Goal: Complete application form

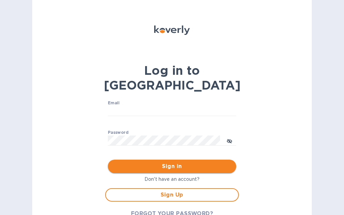
type input "[EMAIL_ADDRESS][DOMAIN_NAME]"
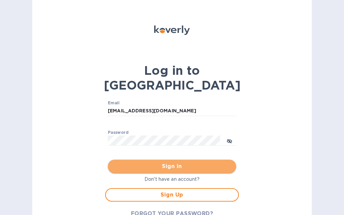
click at [197, 163] on span "Sign in" at bounding box center [172, 167] width 118 height 8
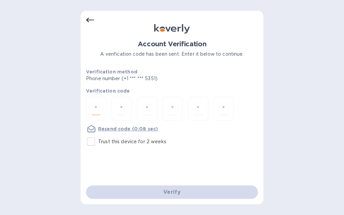
click at [100, 110] on input "number" at bounding box center [96, 109] width 9 height 12
type input "5"
type input "9"
type input "1"
type input "7"
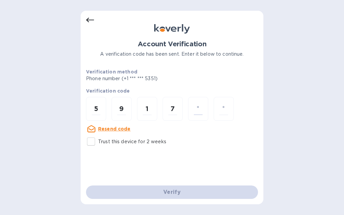
type input "8"
type input "1"
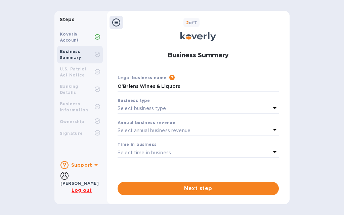
click at [175, 108] on div "Select business type" at bounding box center [194, 108] width 153 height 9
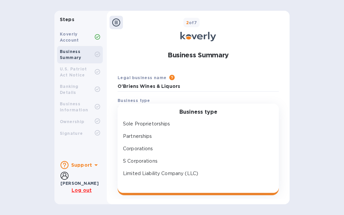
click at [175, 108] on div "Business type Sole Proprietorships Partnerships Corporations S Corporations Lim…" at bounding box center [198, 149] width 161 height 90
click at [141, 106] on div "Business type Sole Proprietorships Partnerships Corporations S Corporations Lim…" at bounding box center [198, 149] width 161 height 90
click at [138, 160] on p "S Corporations" at bounding box center [195, 161] width 145 height 7
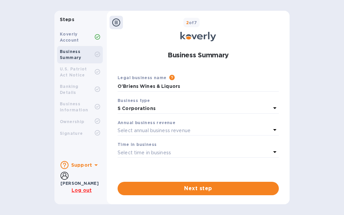
click at [156, 131] on p "Select annual business revenue" at bounding box center [154, 130] width 73 height 7
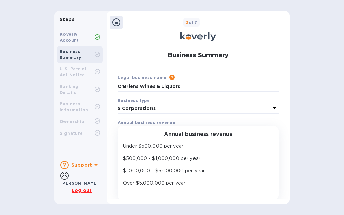
click at [111, 119] on div "Business Summary Legal business name Please provide the legal name that appears…" at bounding box center [198, 121] width 176 height 157
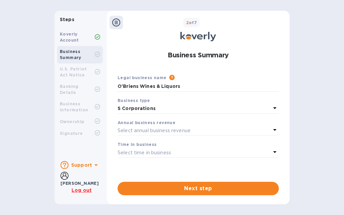
click at [137, 154] on p "Select time in business" at bounding box center [144, 153] width 53 height 7
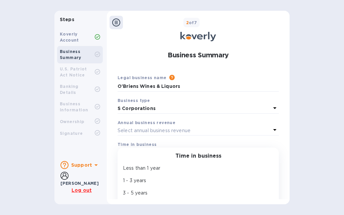
click at [137, 154] on div "Time in business" at bounding box center [198, 156] width 145 height 6
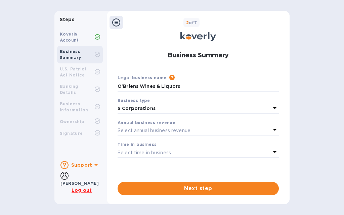
click at [136, 145] on b "Time in business" at bounding box center [137, 144] width 39 height 5
click at [72, 53] on b "Business Summary" at bounding box center [71, 54] width 22 height 11
click at [97, 54] on icon at bounding box center [97, 54] width 5 height 5
click at [99, 35] on icon at bounding box center [97, 36] width 5 height 5
click at [98, 54] on icon at bounding box center [97, 54] width 3 height 2
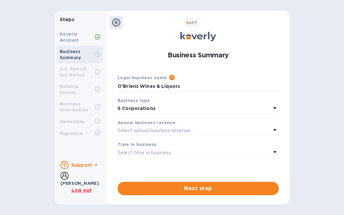
click at [141, 106] on p "S Corporations" at bounding box center [194, 108] width 153 height 7
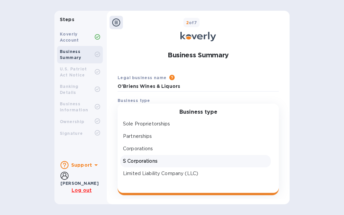
click at [146, 99] on b "Business type" at bounding box center [134, 100] width 32 height 5
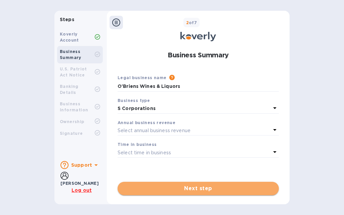
click at [172, 191] on span "Next step" at bounding box center [198, 189] width 151 height 8
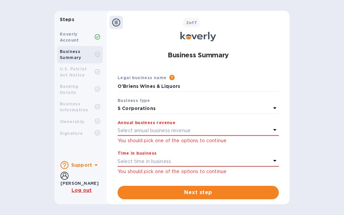
click at [142, 130] on p "Select annual business revenue" at bounding box center [154, 130] width 73 height 7
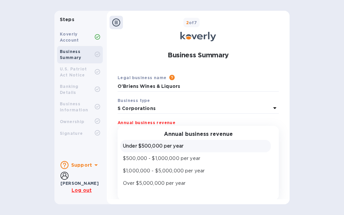
click at [161, 147] on p "Under $500,000 per year" at bounding box center [195, 146] width 145 height 7
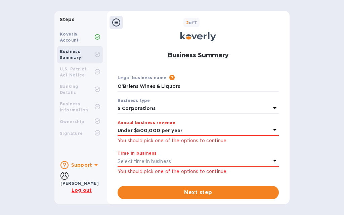
click at [162, 168] on div "You should pick one of the options to continue" at bounding box center [198, 171] width 161 height 8
click at [162, 163] on p "Select time in business" at bounding box center [144, 161] width 53 height 7
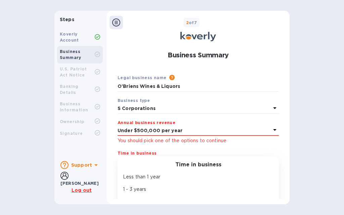
scroll to position [32, 0]
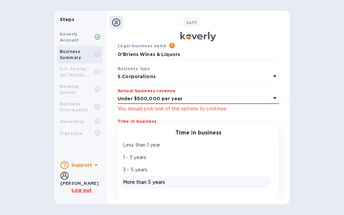
click at [147, 182] on p "More than 5 years" at bounding box center [195, 182] width 145 height 7
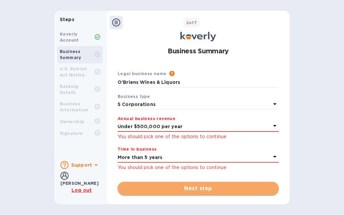
click at [187, 186] on span "Next step" at bounding box center [198, 189] width 151 height 8
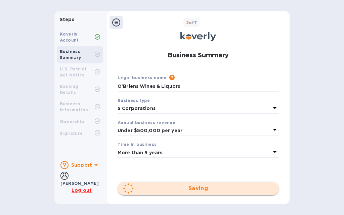
scroll to position [0, 0]
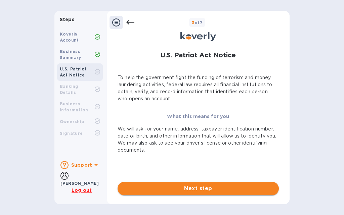
click at [188, 188] on span "Next step" at bounding box center [198, 189] width 151 height 8
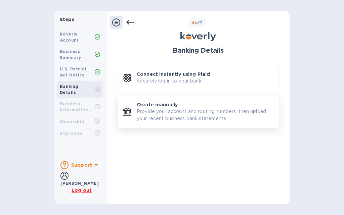
click at [138, 111] on p "Provide your account and routing numbers, then upload your recent business bank…" at bounding box center [205, 115] width 136 height 14
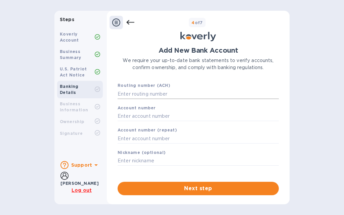
click at [142, 93] on input "text" at bounding box center [198, 94] width 161 height 10
click at [70, 177] on div "Ashish Patel" at bounding box center [81, 179] width 42 height 15
click at [79, 181] on b "Ashish Patel" at bounding box center [79, 183] width 38 height 5
click at [67, 179] on icon at bounding box center [64, 176] width 8 height 8
click at [65, 180] on icon at bounding box center [64, 176] width 8 height 8
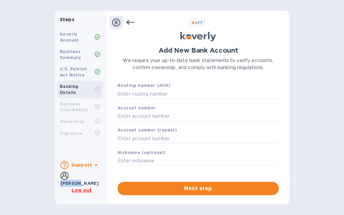
click at [65, 180] on icon at bounding box center [64, 176] width 8 height 8
click at [64, 180] on icon at bounding box center [64, 176] width 8 height 8
click at [125, 92] on input "text" at bounding box center [198, 94] width 161 height 10
click at [129, 21] on icon at bounding box center [130, 22] width 8 height 5
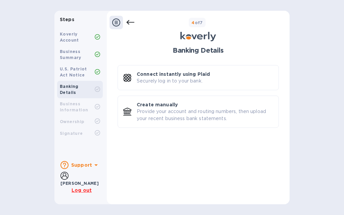
click at [123, 19] on div at bounding box center [116, 22] width 13 height 13
click at [129, 23] on icon at bounding box center [130, 22] width 8 height 5
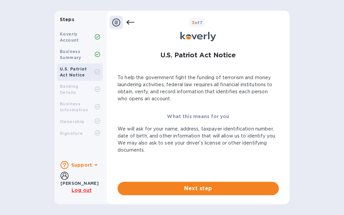
click at [127, 21] on icon at bounding box center [130, 22] width 8 height 8
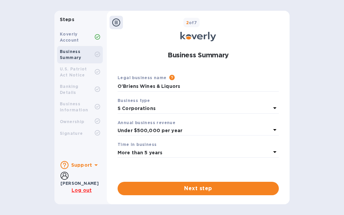
click at [116, 20] on icon at bounding box center [116, 22] width 8 height 8
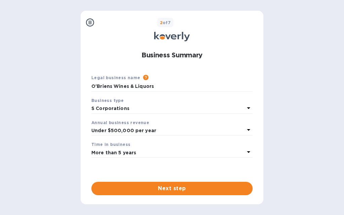
click at [89, 22] on icon at bounding box center [90, 22] width 8 height 8
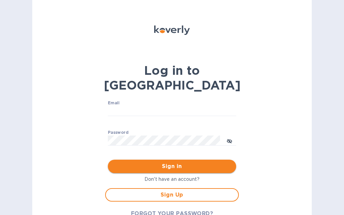
type input "[EMAIL_ADDRESS][DOMAIN_NAME]"
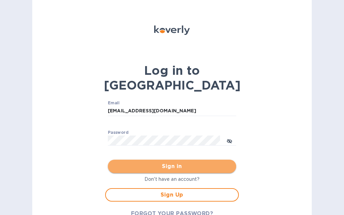
click at [161, 163] on span "Sign in" at bounding box center [172, 167] width 118 height 8
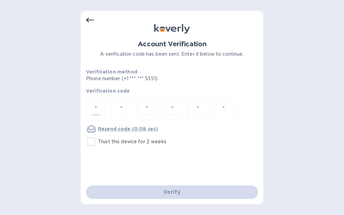
click at [95, 105] on input "number" at bounding box center [96, 109] width 9 height 12
type input "5"
type input "7"
type input "6"
type input "4"
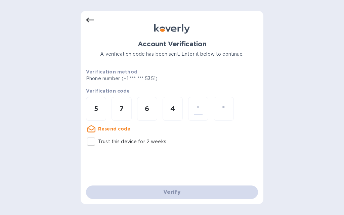
type input "4"
type input "1"
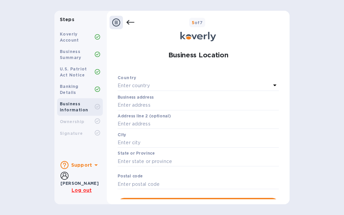
click at [138, 82] on div "Enter country" at bounding box center [194, 85] width 153 height 9
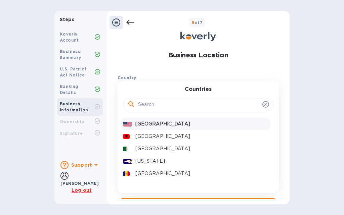
click at [155, 120] on div "United States" at bounding box center [201, 124] width 135 height 10
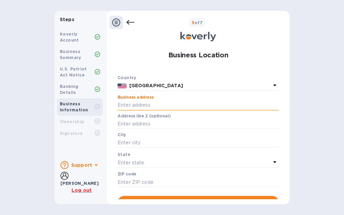
click at [136, 105] on input "text" at bounding box center [198, 105] width 161 height 10
type input "1911 Dorchester Avenue"
type input "Dorchester Center"
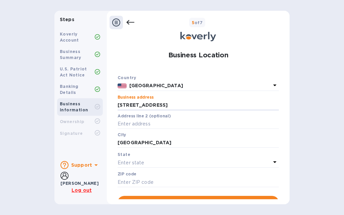
type input "02124"
click at [137, 123] on input "text" at bounding box center [198, 124] width 161 height 10
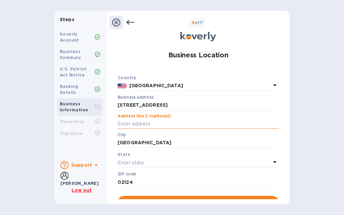
click at [137, 123] on input "text" at bounding box center [198, 124] width 161 height 10
click at [129, 164] on p "Enter state" at bounding box center [131, 163] width 27 height 7
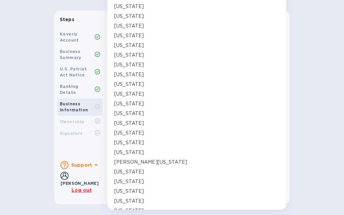
scroll to position [134, 0]
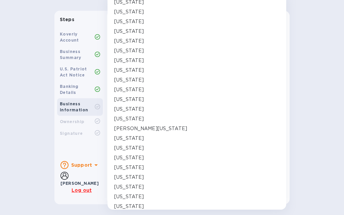
click at [135, 148] on p "Massachusetts" at bounding box center [129, 148] width 30 height 7
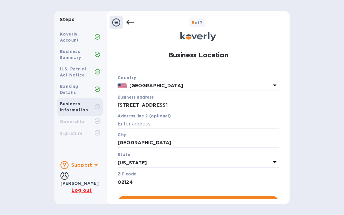
scroll to position [14, 0]
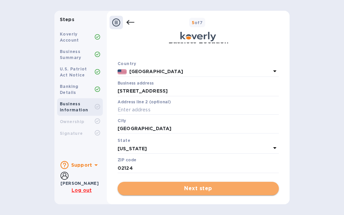
click at [189, 187] on span "Next step" at bounding box center [198, 189] width 151 height 8
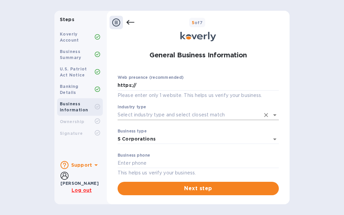
scroll to position [97, 0]
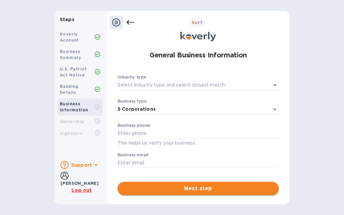
click at [171, 183] on button "Next step" at bounding box center [198, 188] width 161 height 13
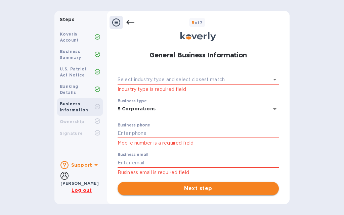
scroll to position [90, 0]
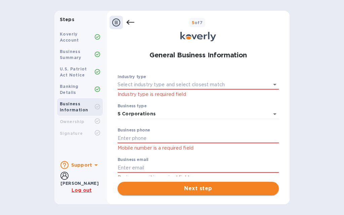
click at [171, 183] on button "Next step" at bounding box center [198, 188] width 161 height 13
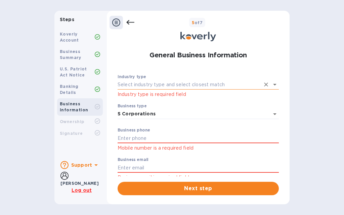
click at [195, 82] on input "Industry type" at bounding box center [189, 85] width 142 height 10
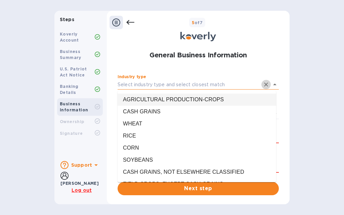
click at [264, 83] on icon "Clear" at bounding box center [266, 84] width 7 height 7
click at [263, 84] on icon "Clear" at bounding box center [266, 84] width 7 height 7
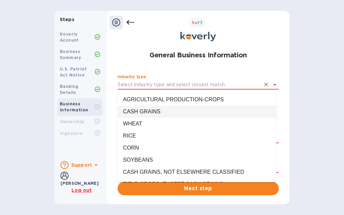
click at [4, 124] on div "Steps Koverly Account Business Summary U.S. Patriot Act Notice Banking Details …" at bounding box center [172, 108] width 344 height 194
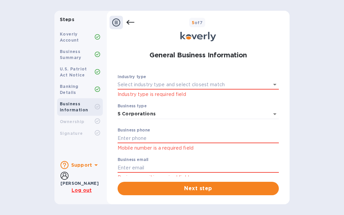
click at [96, 104] on icon at bounding box center [97, 106] width 5 height 5
click at [130, 20] on icon at bounding box center [130, 22] width 8 height 8
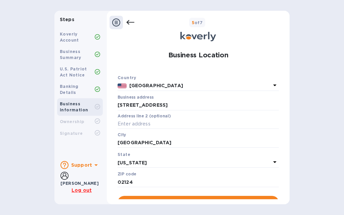
click at [92, 167] on icon at bounding box center [96, 165] width 8 height 8
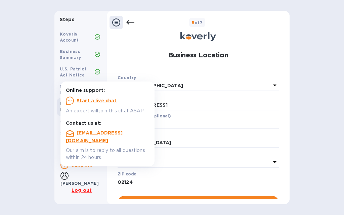
click at [92, 166] on icon at bounding box center [96, 165] width 8 height 8
